Goal: Information Seeking & Learning: Learn about a topic

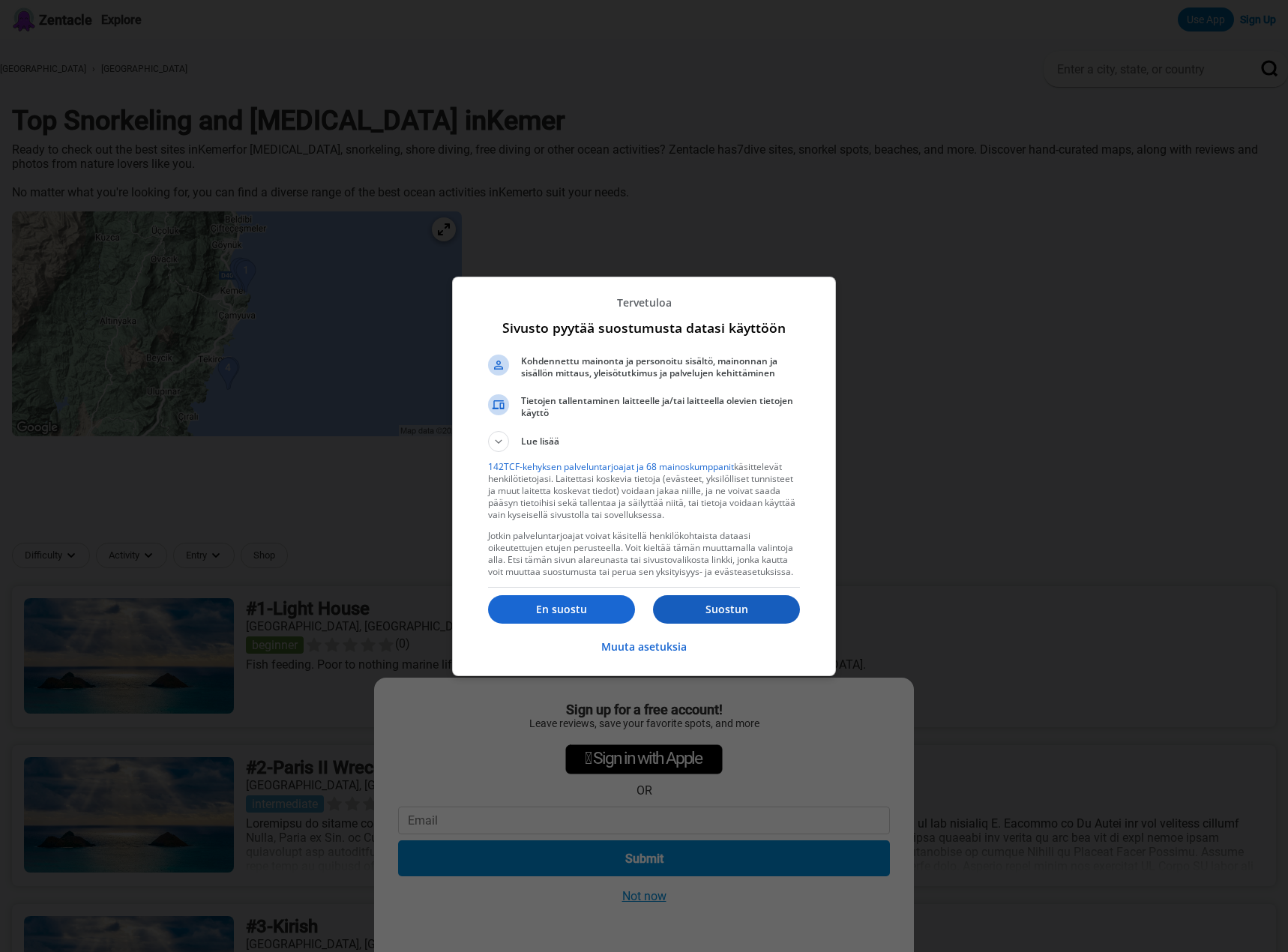
click at [752, 613] on p "Suostun" at bounding box center [726, 610] width 147 height 15
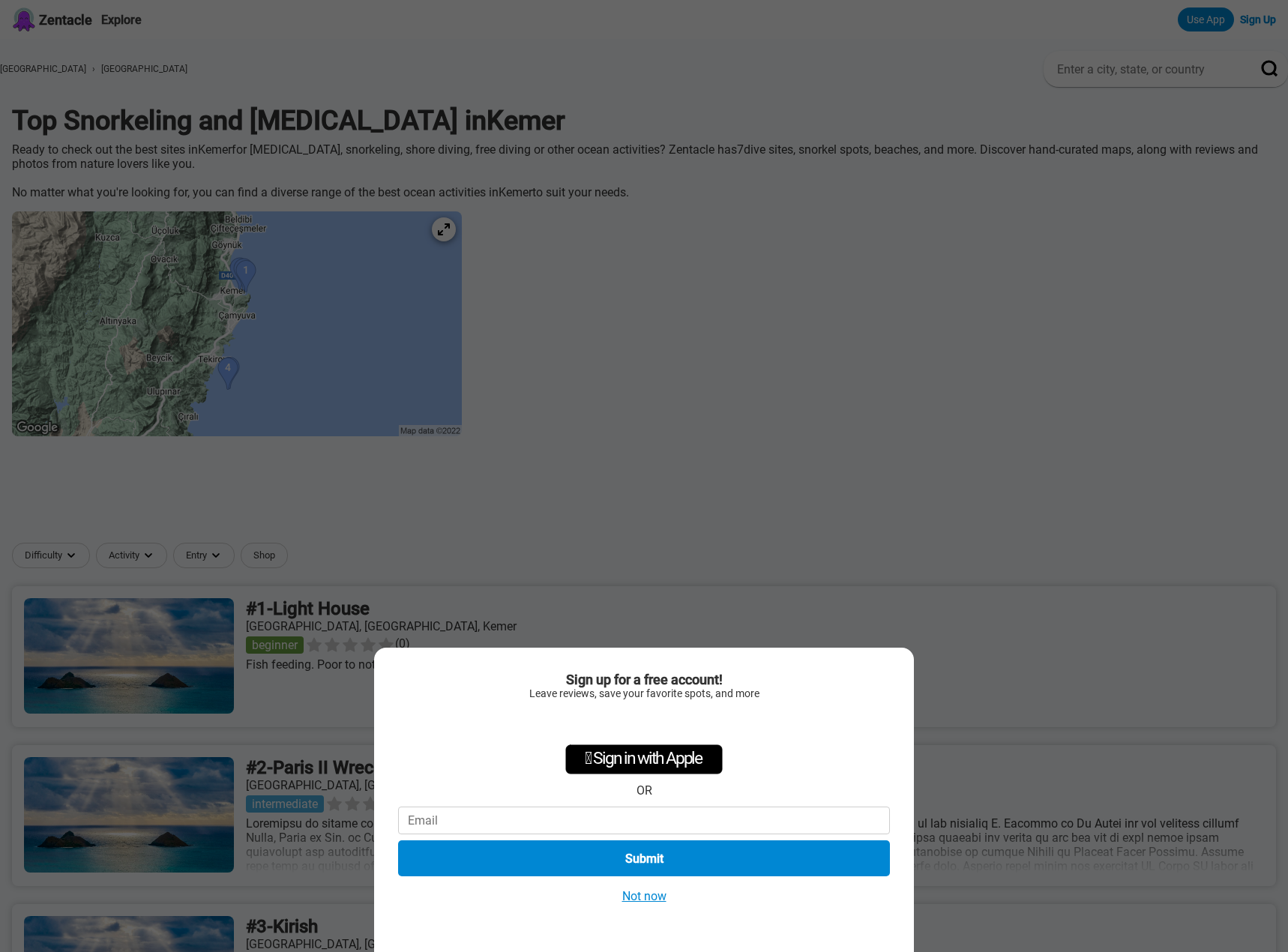
click at [650, 893] on button "Not now" at bounding box center [644, 897] width 53 height 16
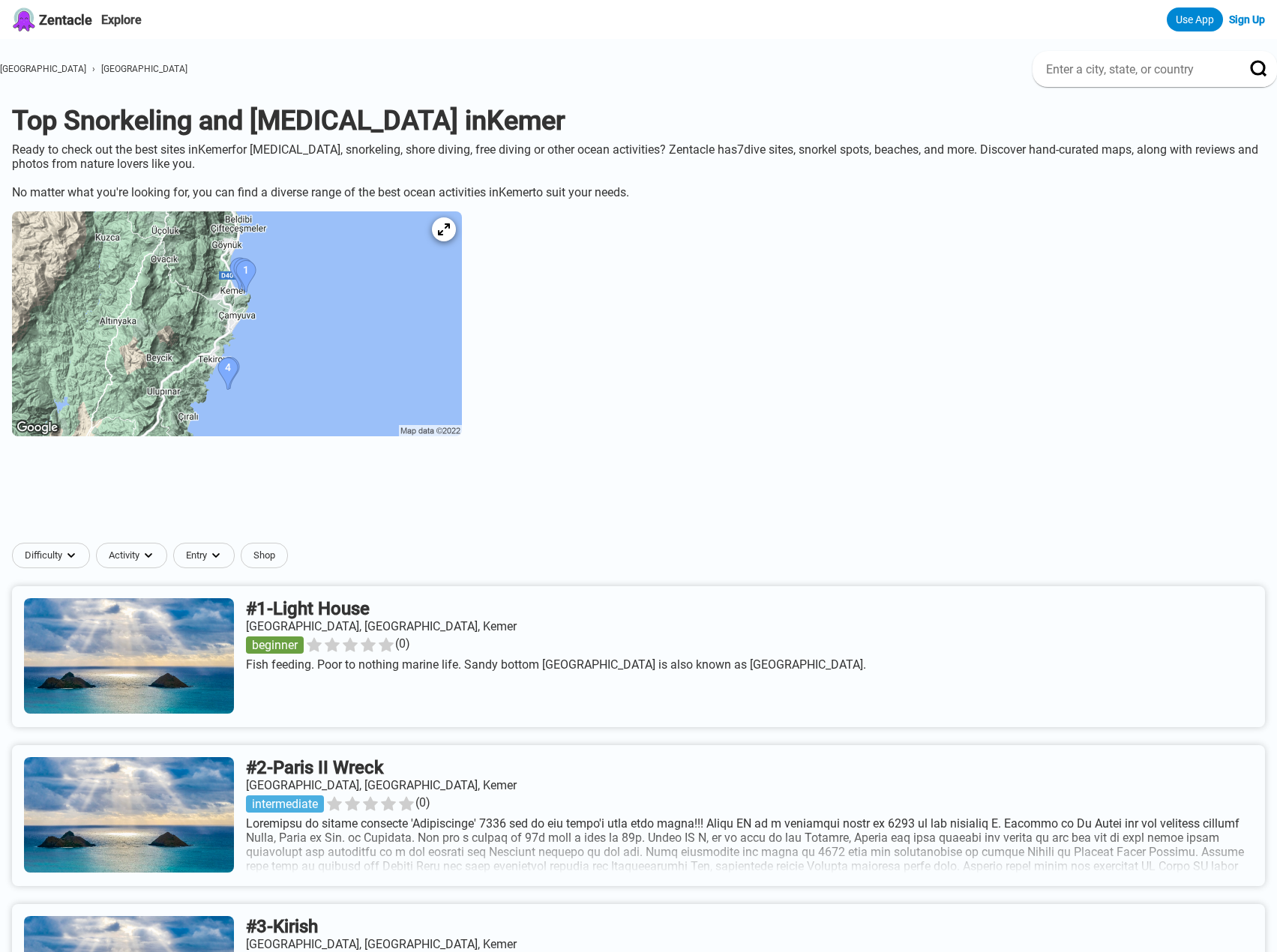
click at [387, 322] on img at bounding box center [237, 324] width 450 height 225
click at [451, 237] on icon at bounding box center [444, 230] width 14 height 14
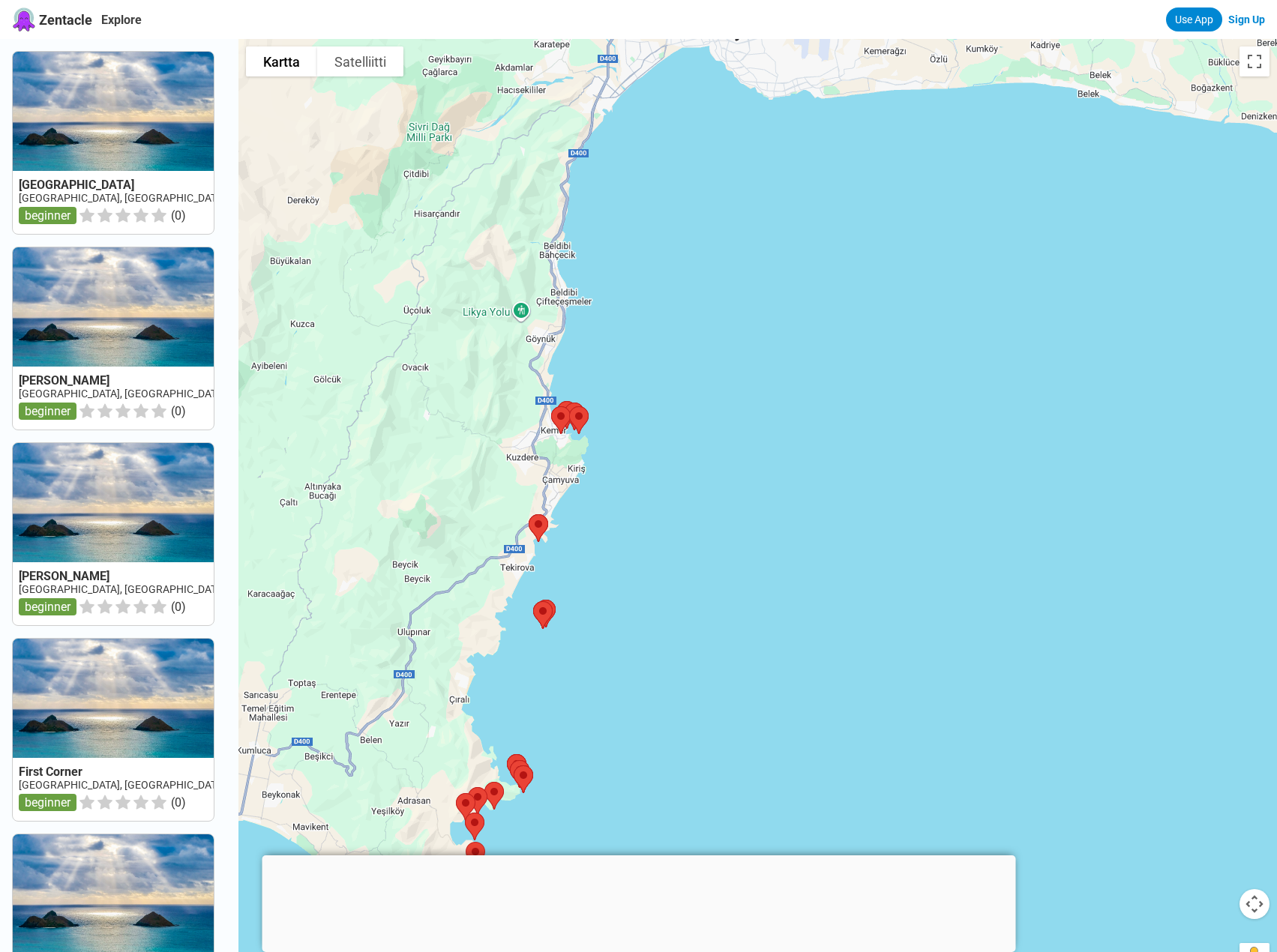
drag, startPoint x: 640, startPoint y: 429, endPoint x: 691, endPoint y: 593, distance: 171.7
click at [779, 755] on div at bounding box center [757, 515] width 1039 height 952
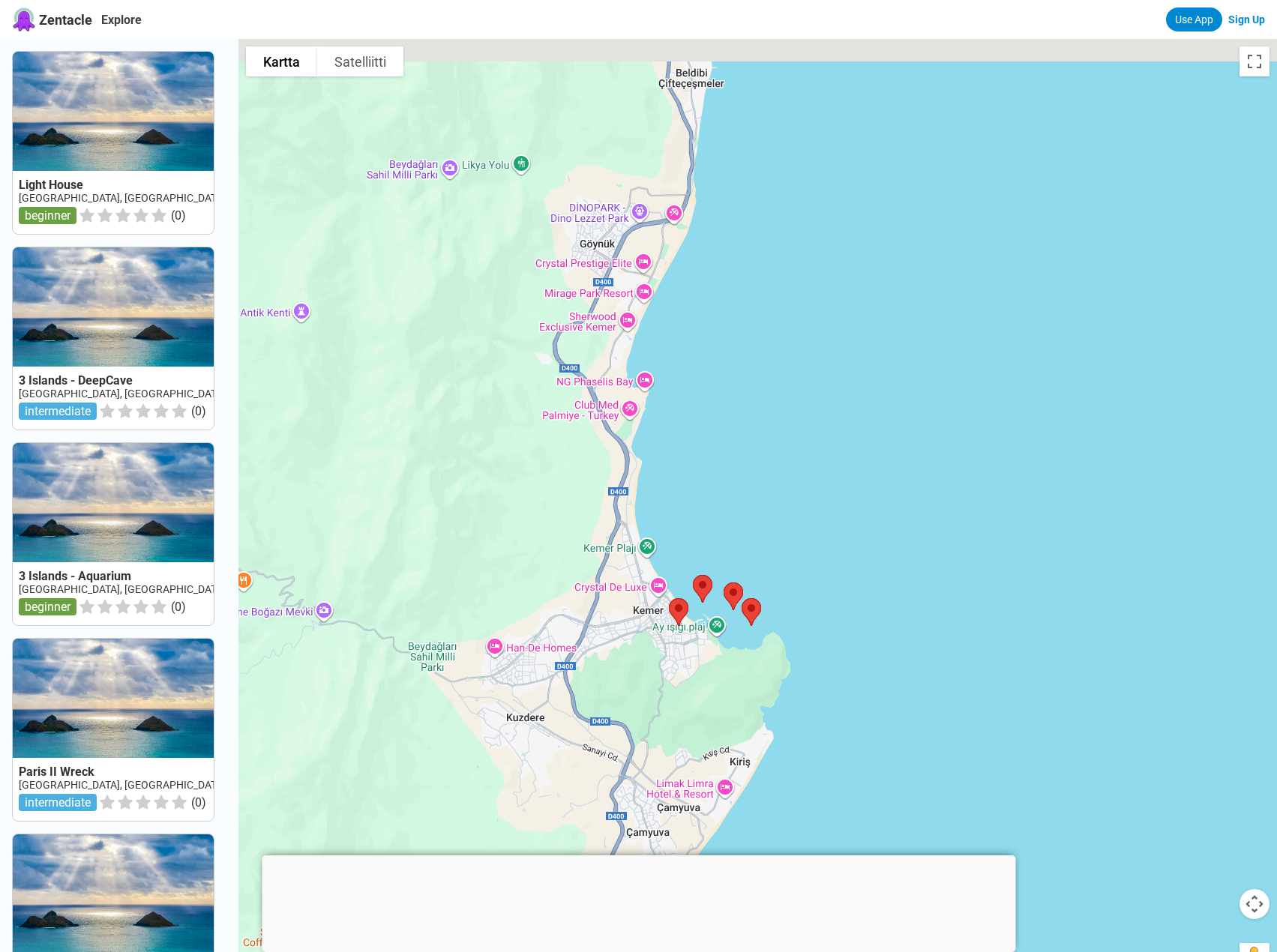
drag, startPoint x: 408, startPoint y: 190, endPoint x: 881, endPoint y: 804, distance: 775.1
click at [885, 812] on div at bounding box center [757, 515] width 1039 height 952
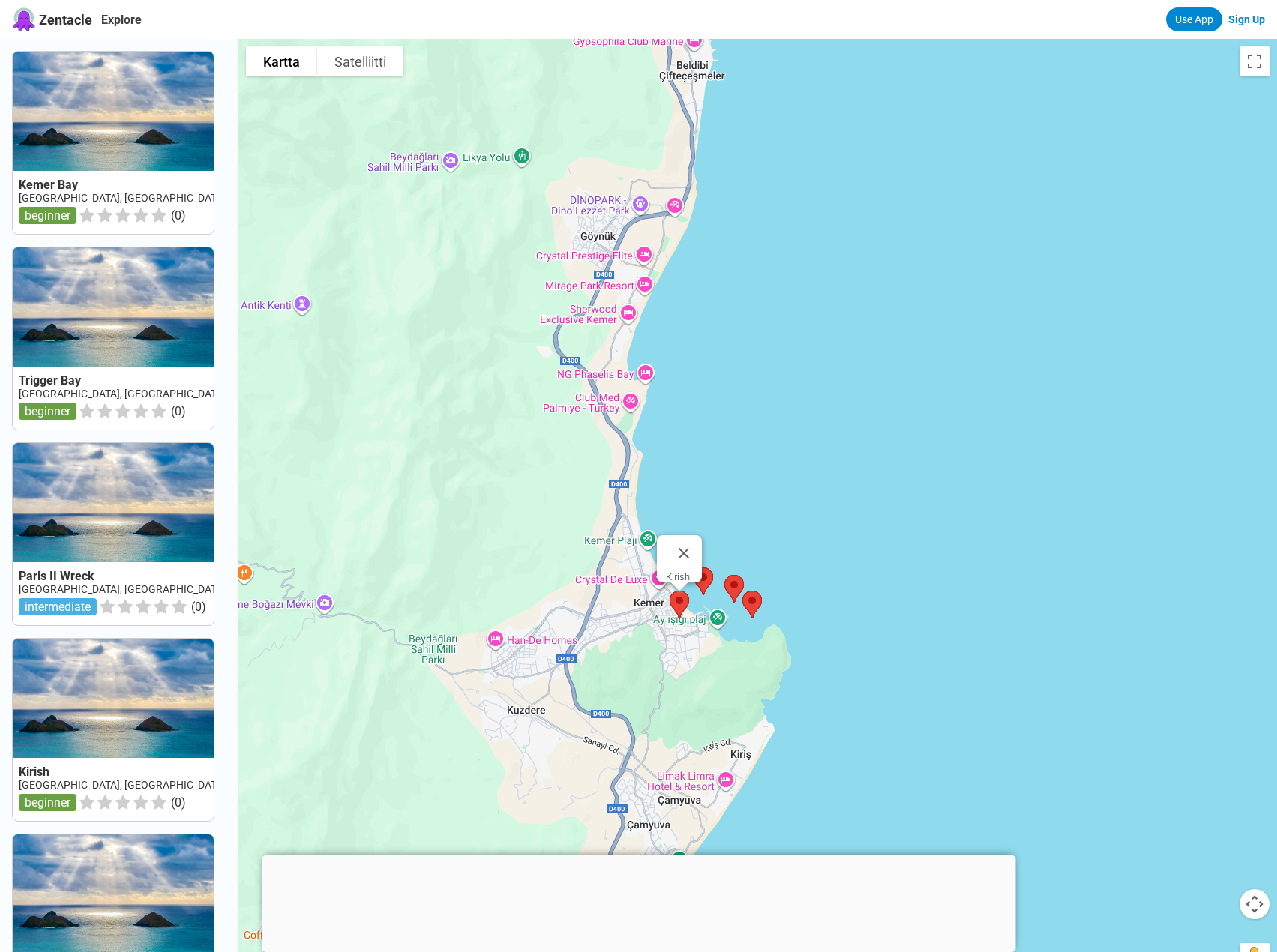
click at [683, 602] on img at bounding box center [679, 605] width 31 height 40
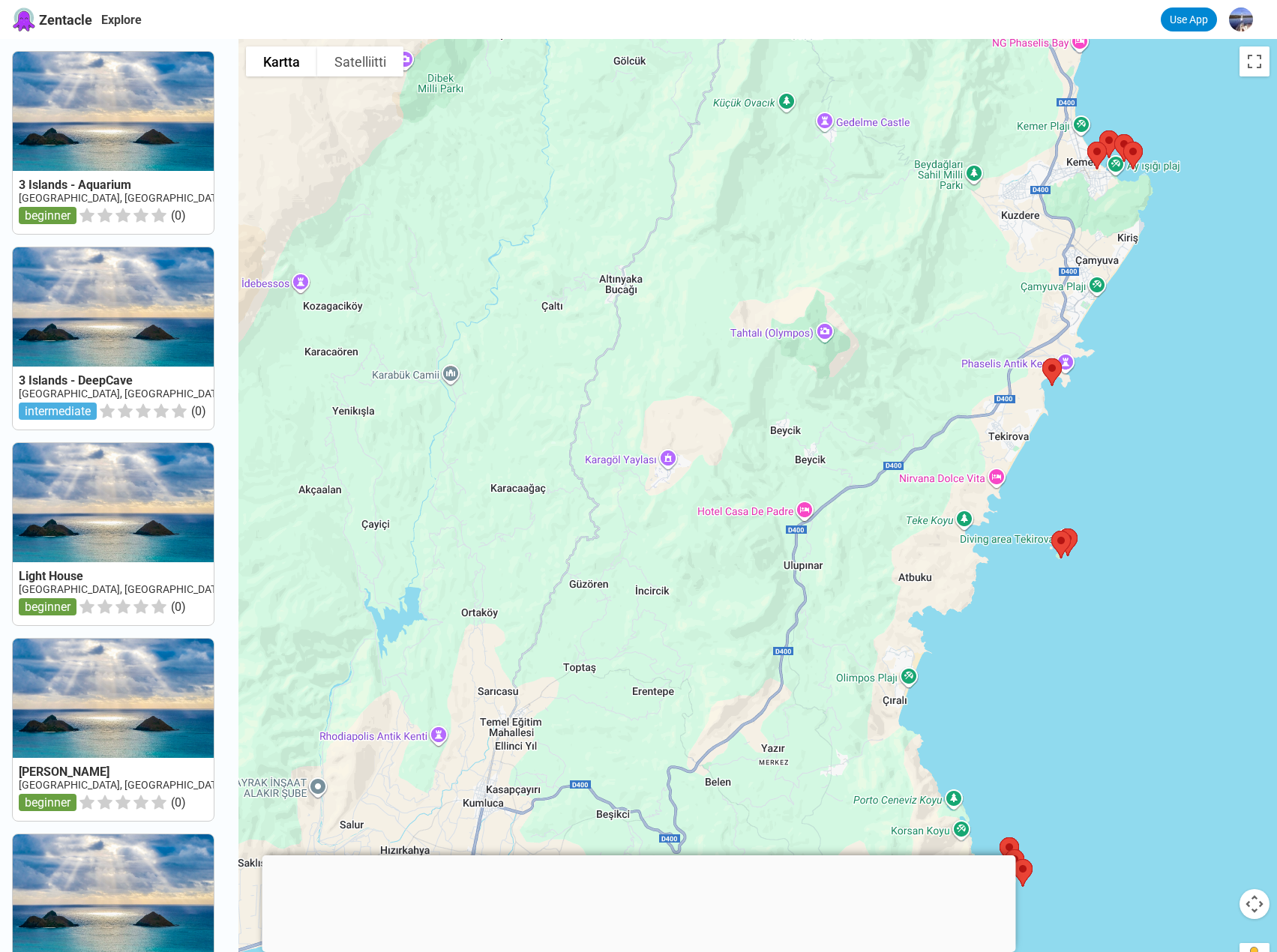
drag, startPoint x: 1222, startPoint y: 384, endPoint x: 1215, endPoint y: 394, distance: 12.2
click at [1215, 394] on div at bounding box center [757, 515] width 1039 height 952
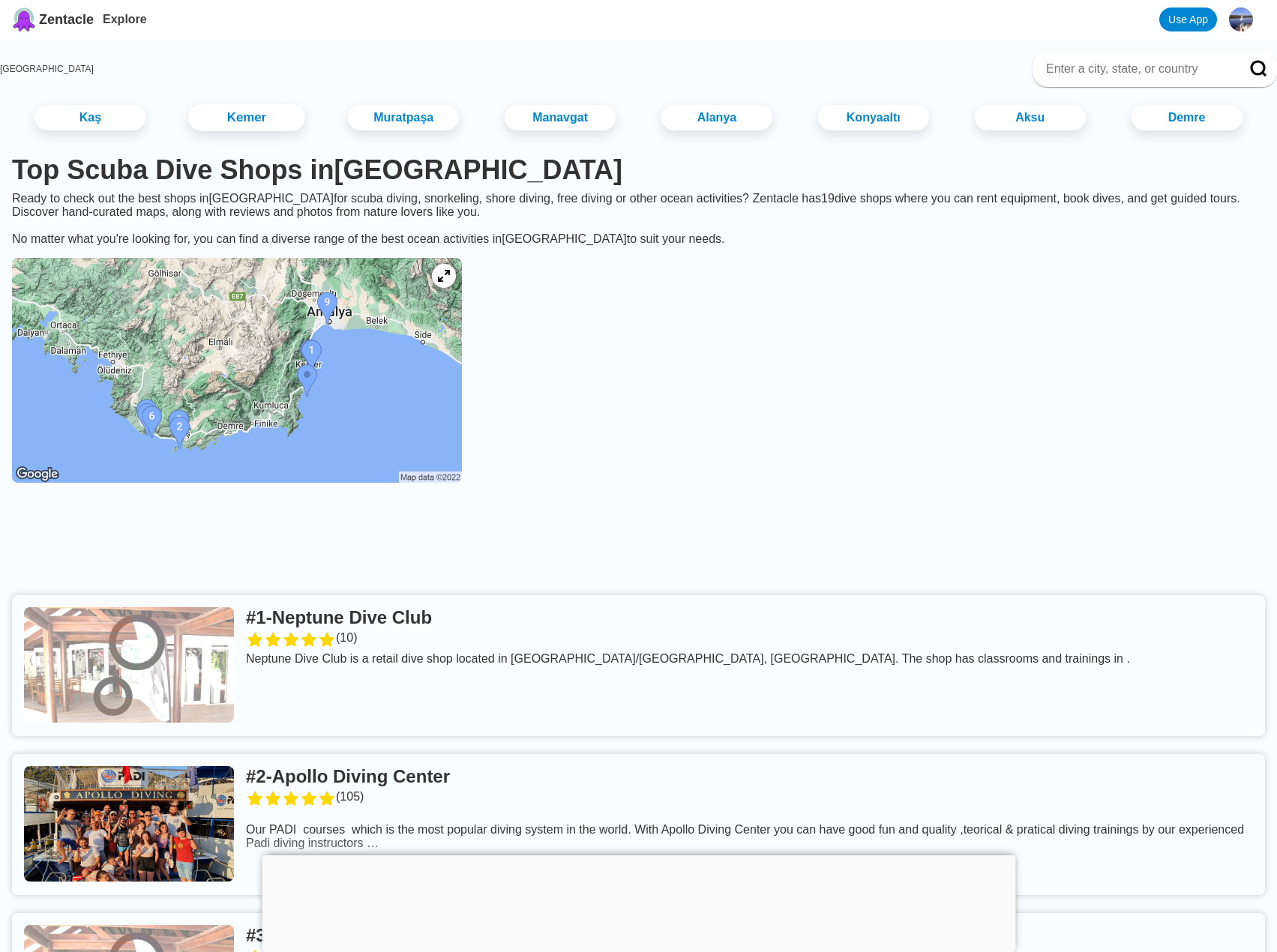
click at [285, 124] on link "Kemer" at bounding box center [247, 118] width 116 height 27
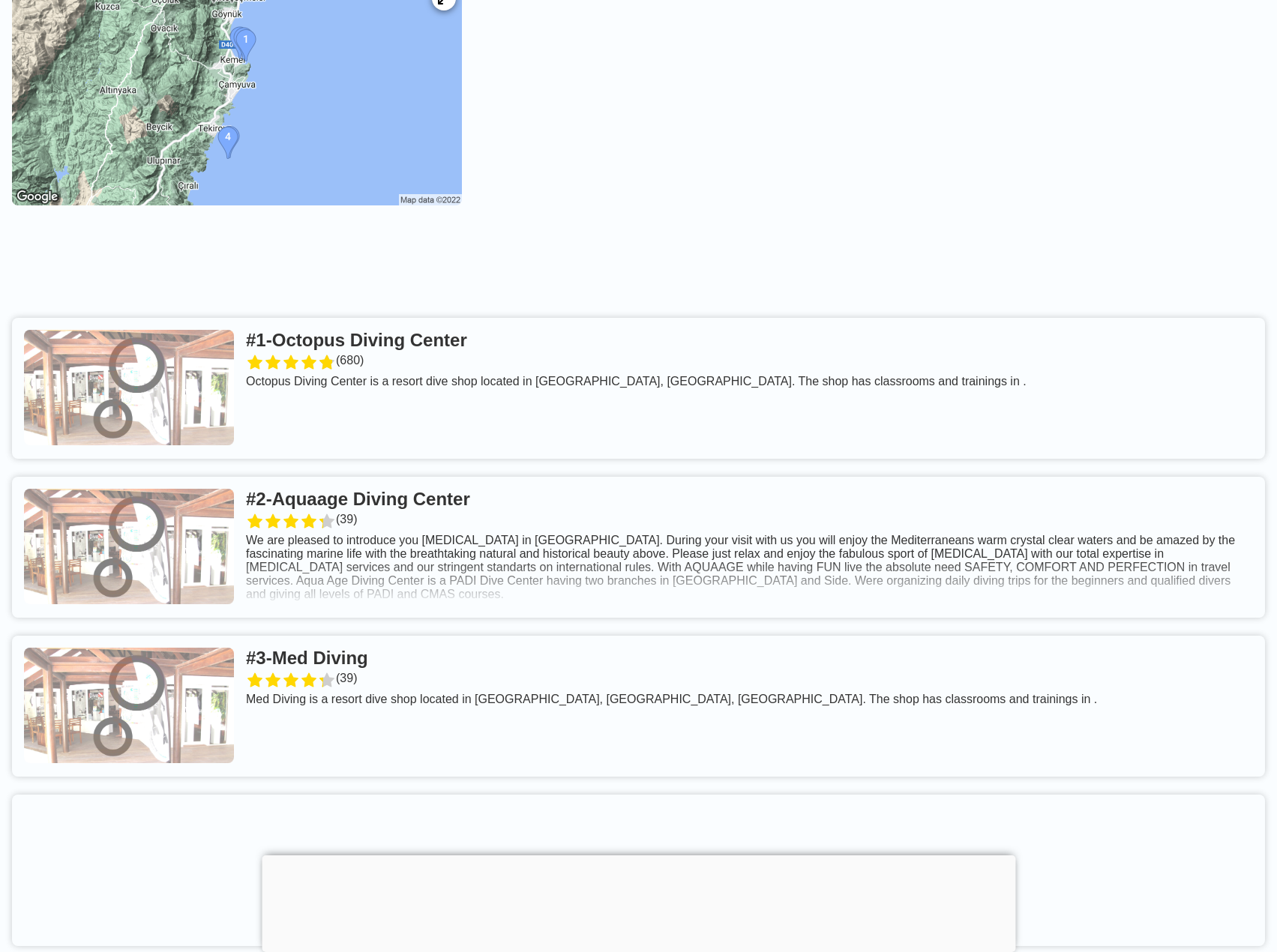
scroll to position [375, 0]
